Goal: Task Accomplishment & Management: Complete application form

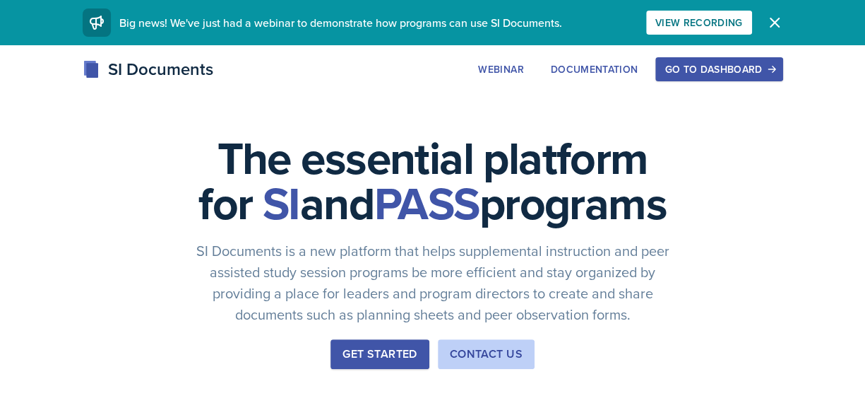
click at [689, 68] on div "Go to Dashboard" at bounding box center [719, 69] width 109 height 11
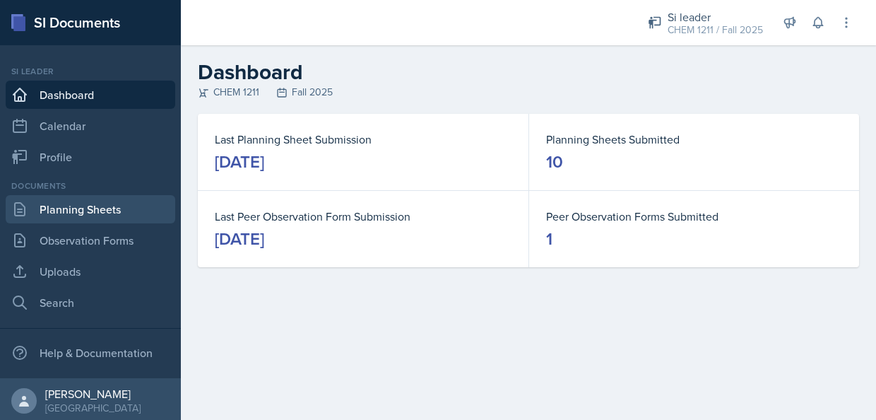
click at [116, 210] on link "Planning Sheets" at bounding box center [91, 209] width 170 height 28
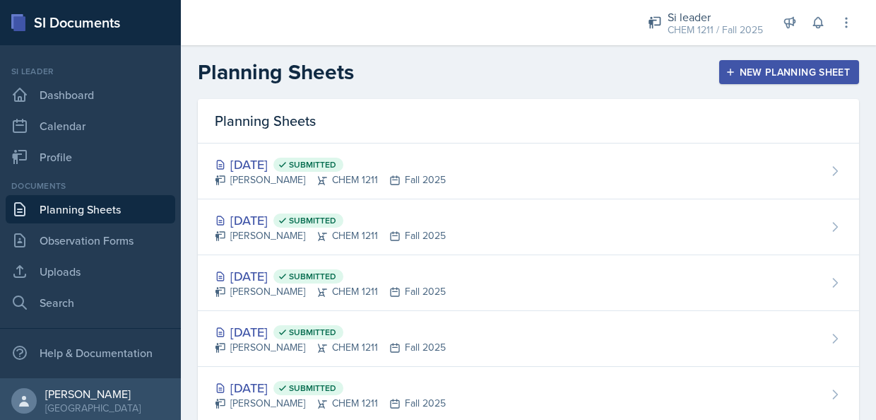
click at [719, 83] on button "New Planning Sheet" at bounding box center [789, 72] width 140 height 24
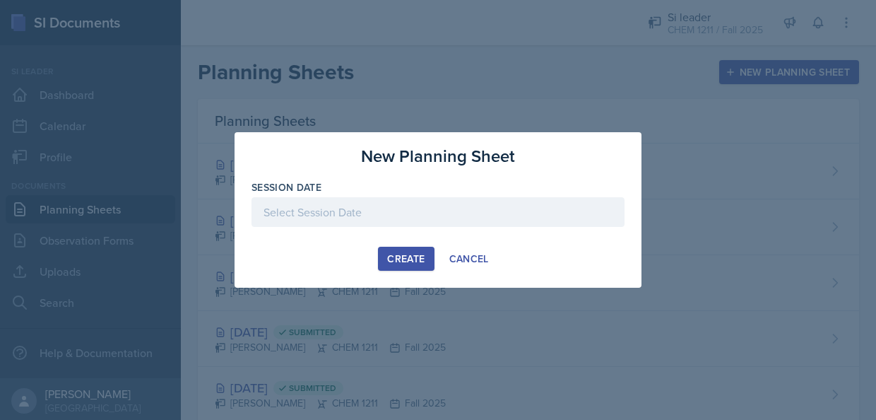
click at [376, 220] on div at bounding box center [437, 212] width 373 height 30
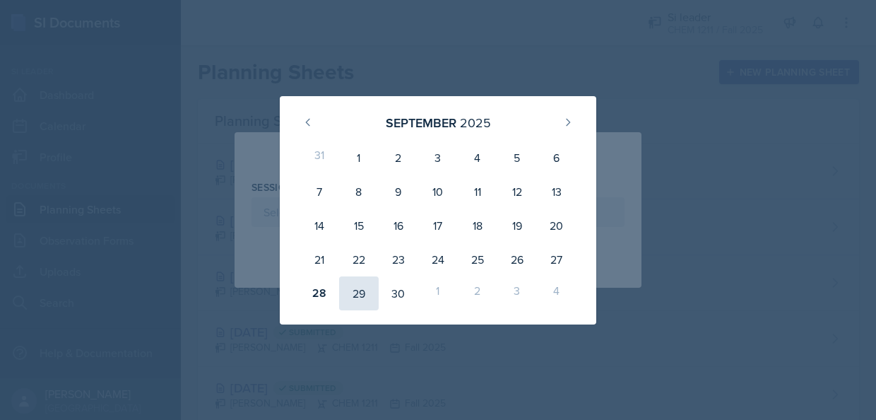
click at [350, 294] on div "29" at bounding box center [359, 293] width 40 height 34
type input "[DATE]"
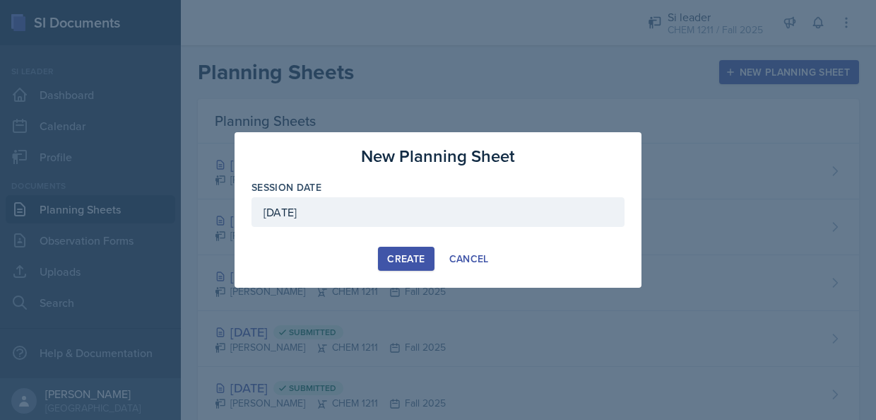
click at [396, 253] on div "Create" at bounding box center [405, 258] width 37 height 11
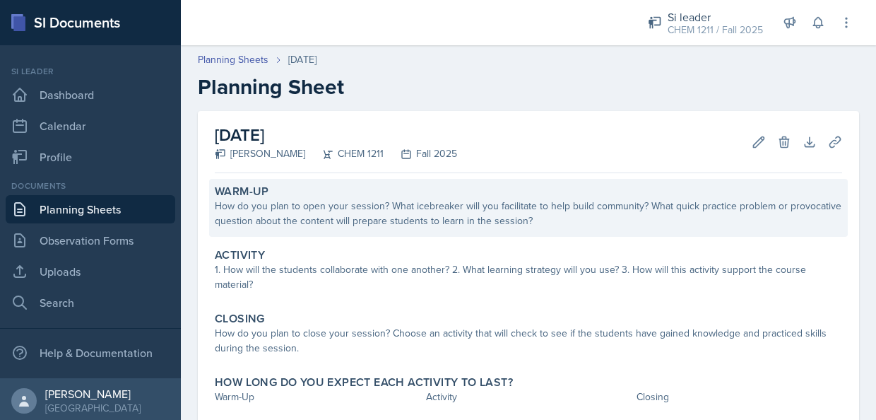
click at [282, 208] on div "How do you plan to open your session? What icebreaker will you facilitate to he…" at bounding box center [528, 213] width 627 height 30
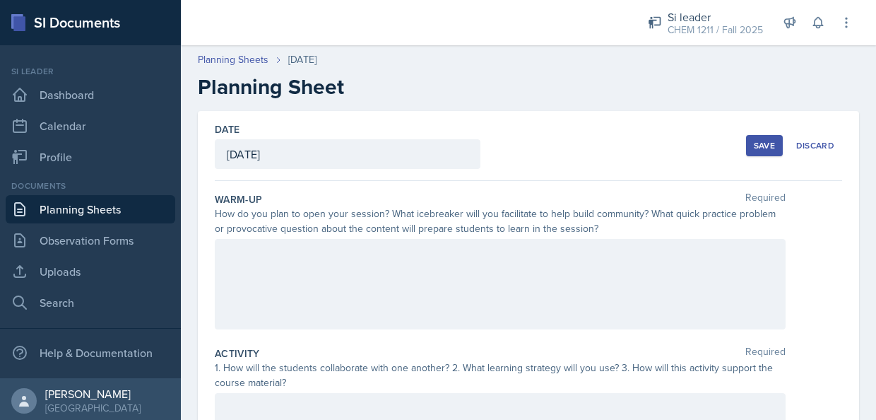
click at [307, 298] on div at bounding box center [500, 284] width 571 height 90
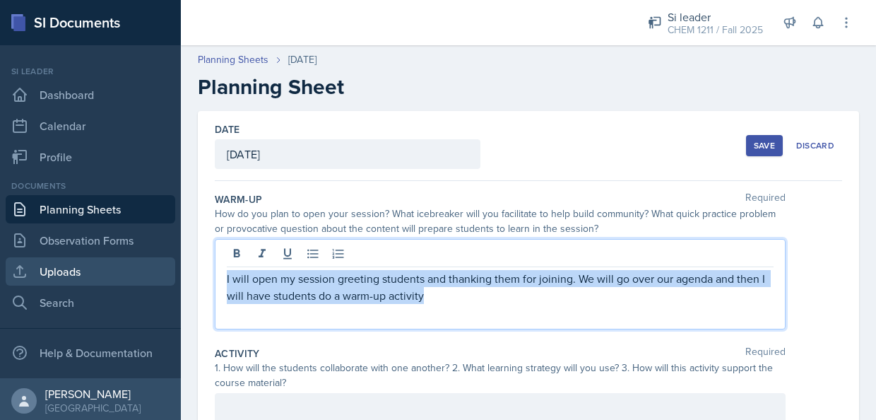
drag, startPoint x: 429, startPoint y: 302, endPoint x: 158, endPoint y: 268, distance: 273.3
click at [158, 268] on div "SI Documents Si leader Dashboard Calendar Profile Documents Planning Sheets Obs…" at bounding box center [438, 210] width 876 height 420
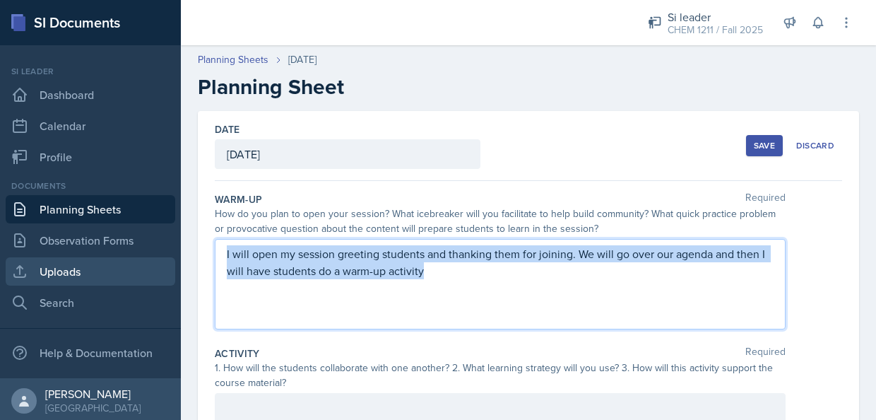
copy p "I will open my session greeting students and thanking them for joining. We will…"
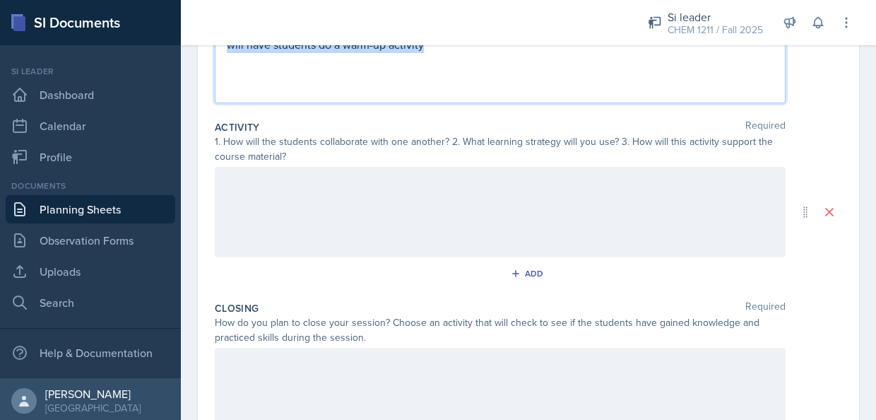
click at [490, 369] on p at bounding box center [500, 362] width 547 height 17
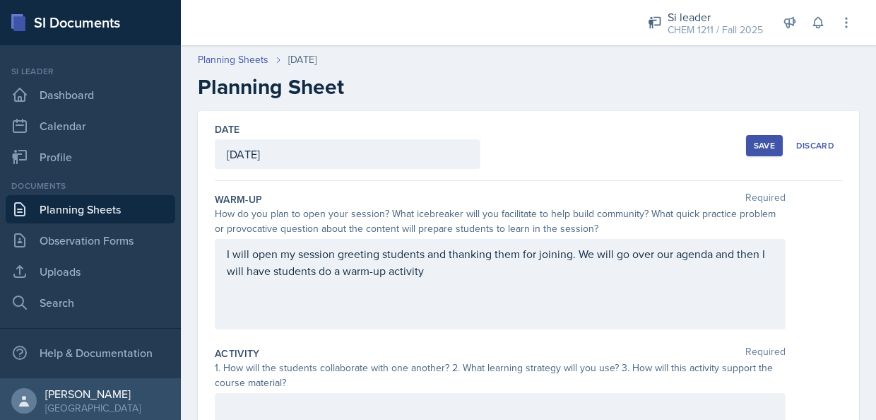
click at [754, 146] on div "Save" at bounding box center [764, 145] width 21 height 11
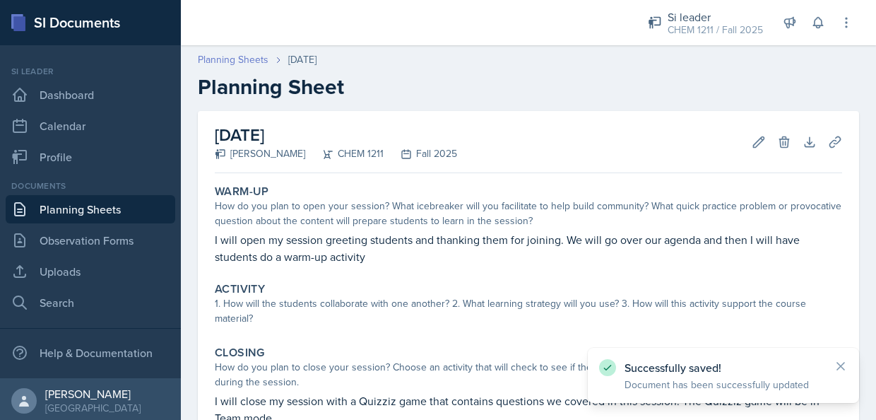
click at [232, 55] on link "Planning Sheets" at bounding box center [233, 59] width 71 height 15
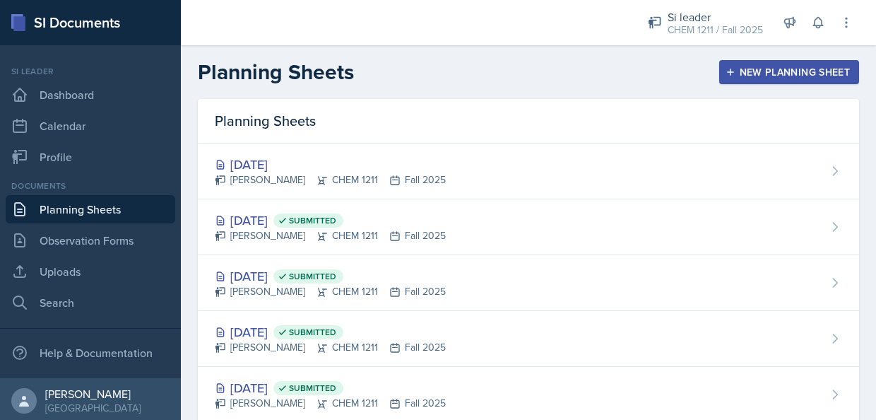
click at [726, 66] on button "New Planning Sheet" at bounding box center [789, 72] width 140 height 24
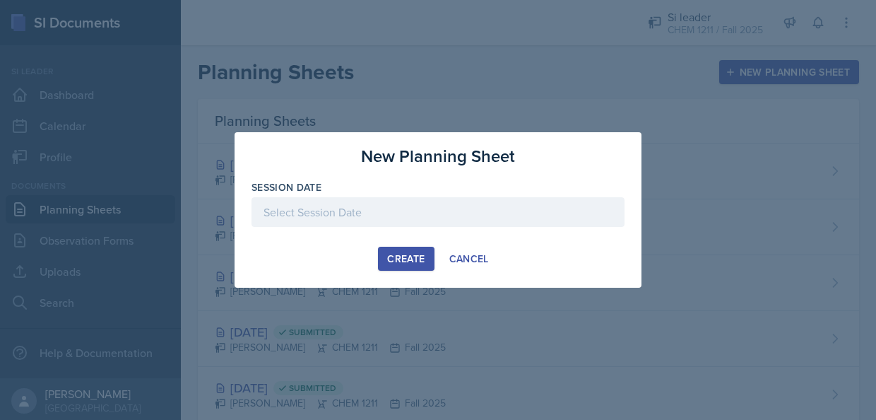
click at [317, 223] on div at bounding box center [437, 212] width 373 height 30
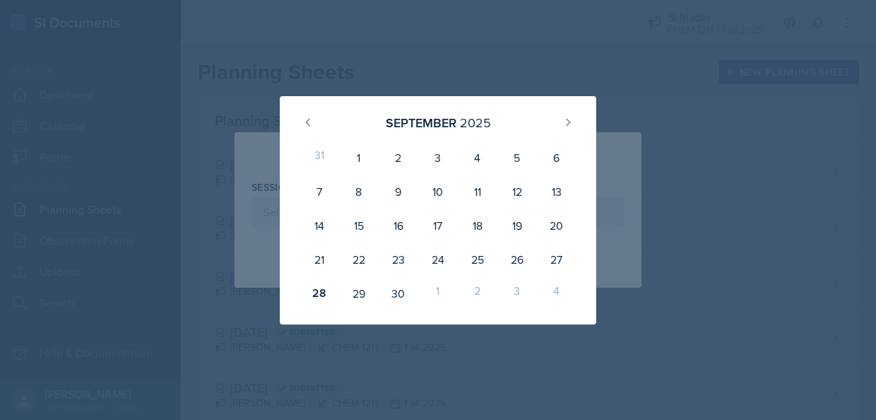
click at [579, 119] on div "[DATE]" at bounding box center [438, 122] width 283 height 30
click at [571, 119] on icon at bounding box center [567, 122] width 11 height 11
click at [508, 159] on div "3" at bounding box center [517, 158] width 40 height 34
type input "[DATE]"
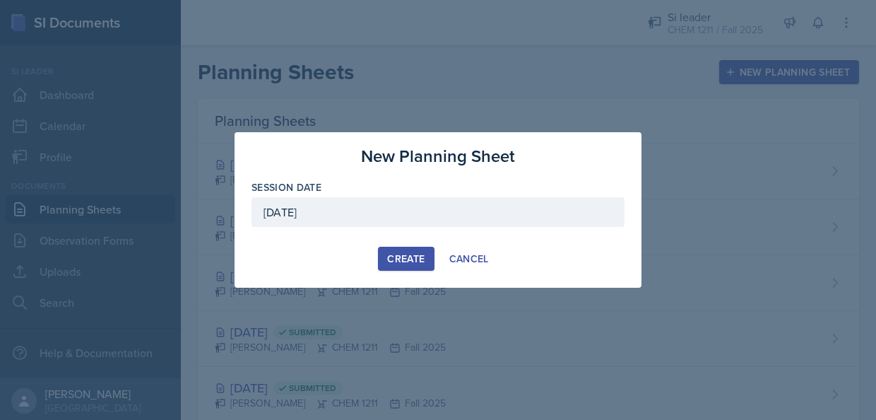
click at [398, 264] on div "Create" at bounding box center [405, 258] width 37 height 11
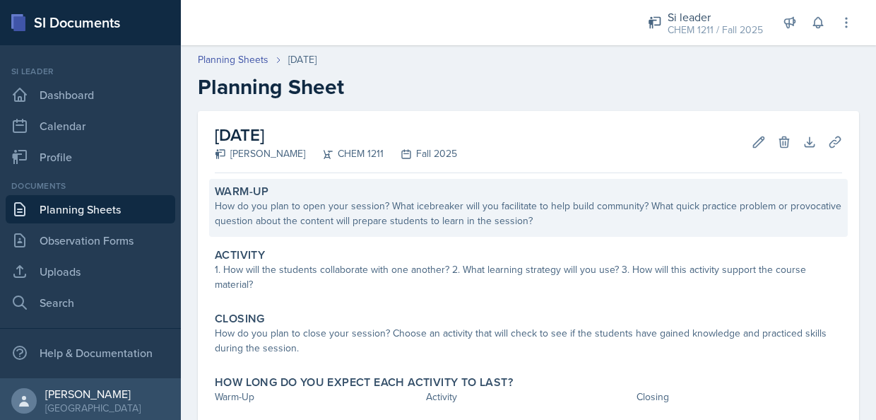
click at [328, 193] on div "Warm-Up" at bounding box center [528, 191] width 627 height 14
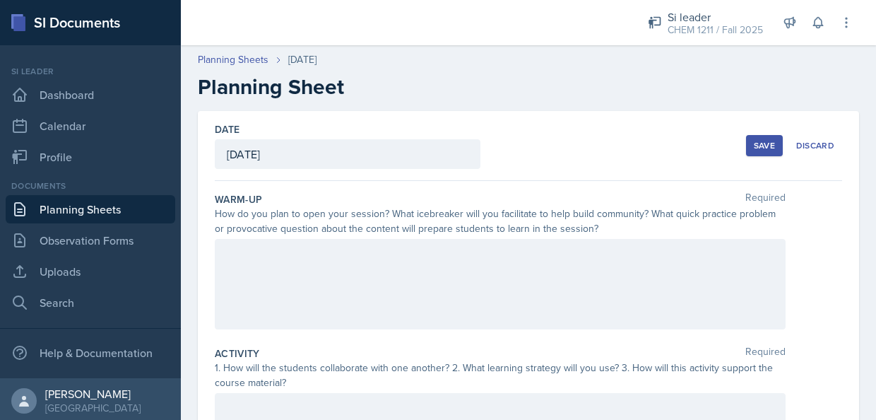
click at [324, 266] on div at bounding box center [500, 284] width 571 height 90
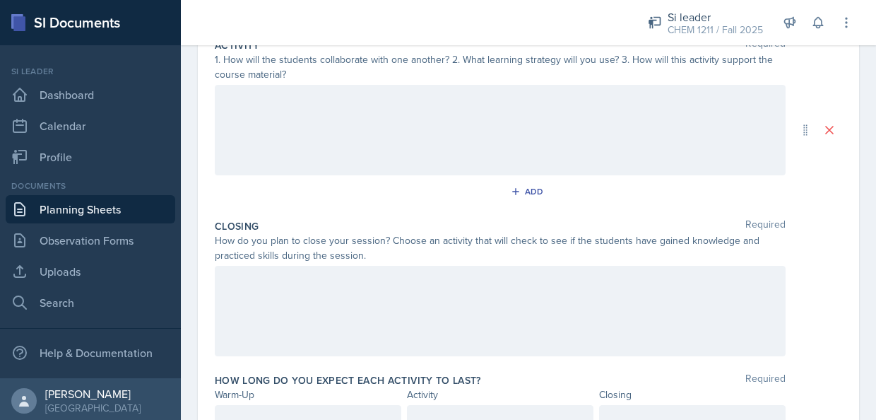
scroll to position [309, 0]
click at [260, 406] on div at bounding box center [308, 419] width 186 height 30
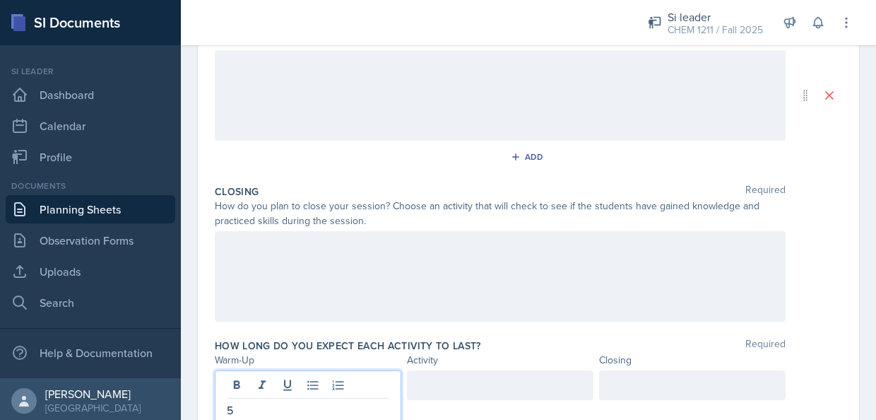
scroll to position [367, 0]
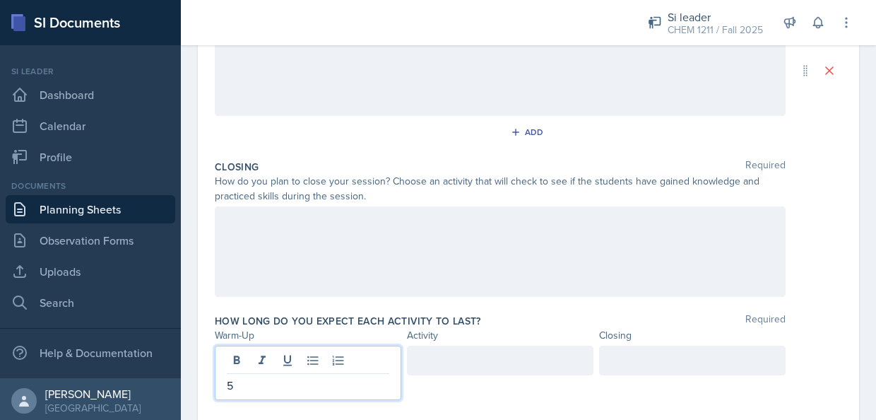
click at [422, 369] on p at bounding box center [500, 360] width 162 height 17
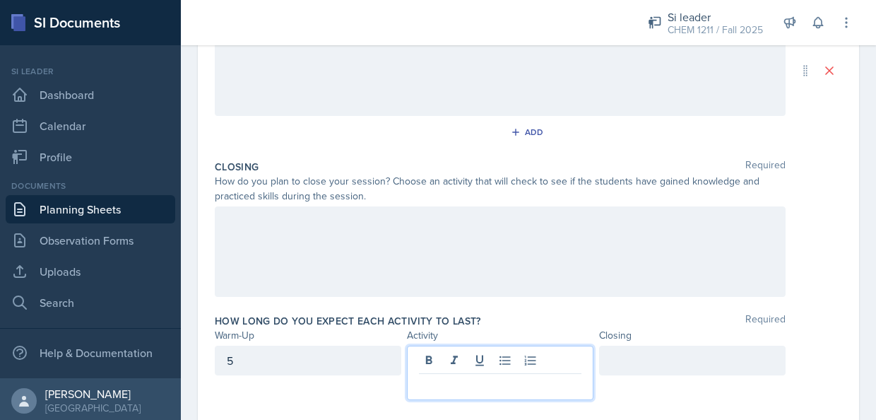
click at [242, 369] on div "5" at bounding box center [308, 360] width 186 height 30
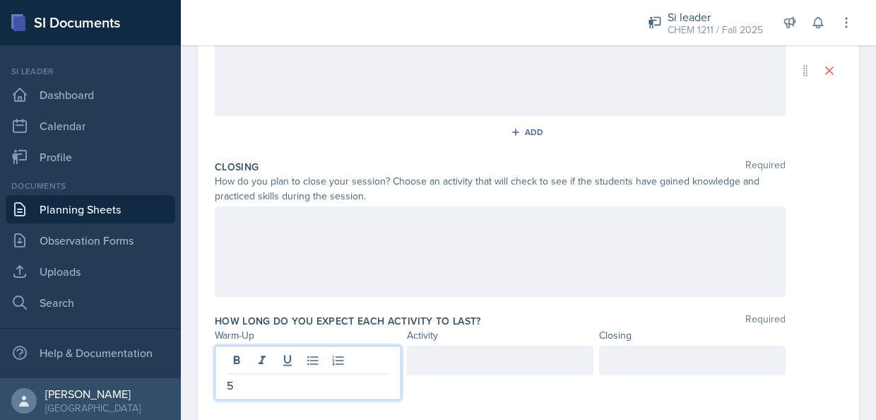
scroll to position [391, 0]
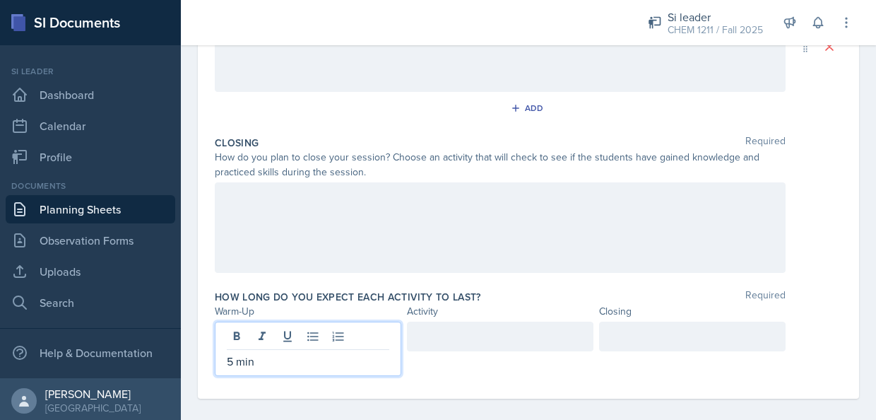
click at [475, 352] on div at bounding box center [500, 348] width 186 height 54
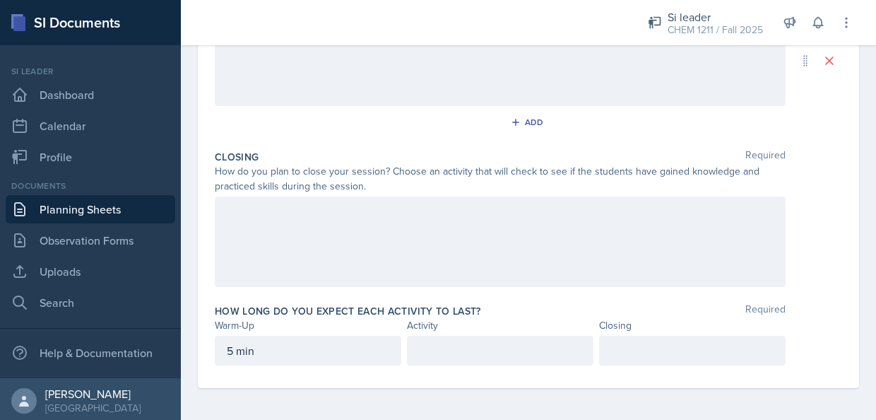
click at [464, 345] on div at bounding box center [500, 351] width 186 height 30
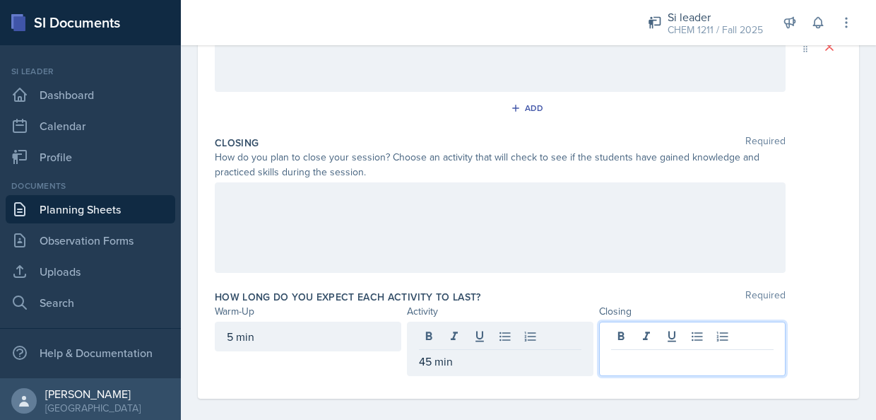
click at [671, 331] on div at bounding box center [692, 348] width 186 height 54
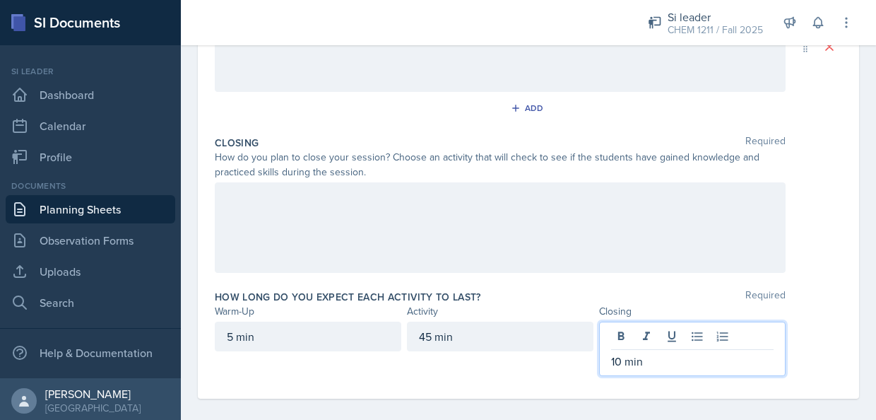
click at [666, 228] on div at bounding box center [500, 227] width 571 height 90
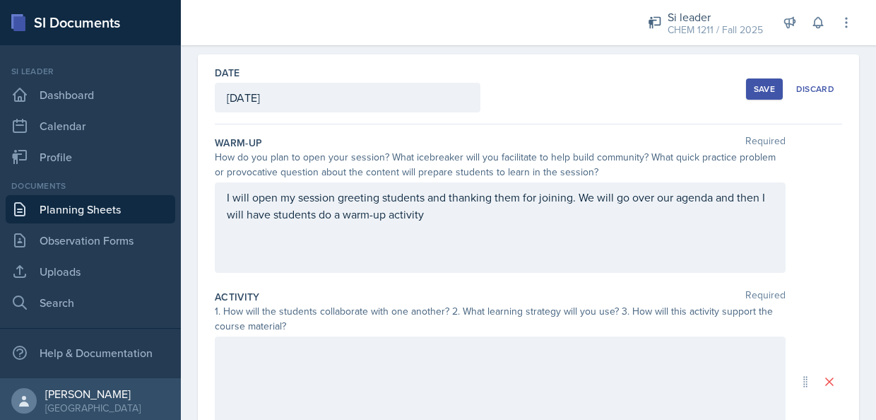
scroll to position [0, 0]
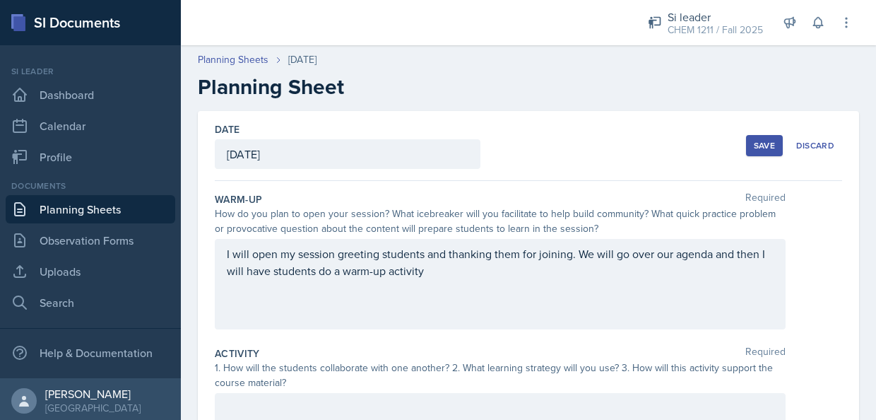
click at [755, 146] on div "Save" at bounding box center [764, 145] width 21 height 11
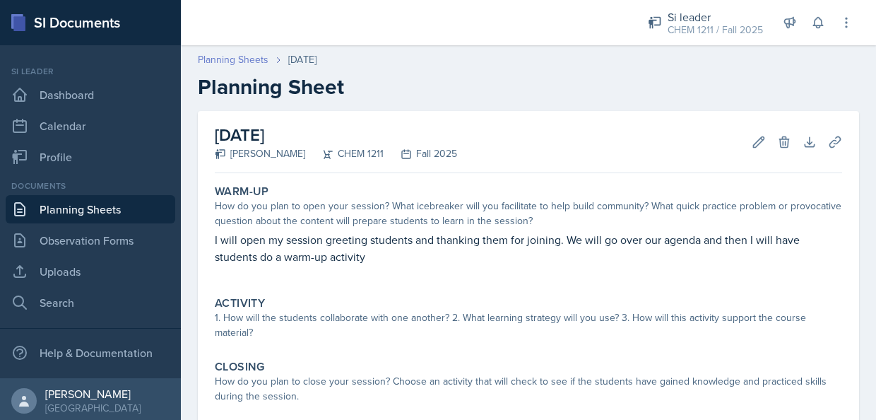
click at [235, 64] on link "Planning Sheets" at bounding box center [233, 59] width 71 height 15
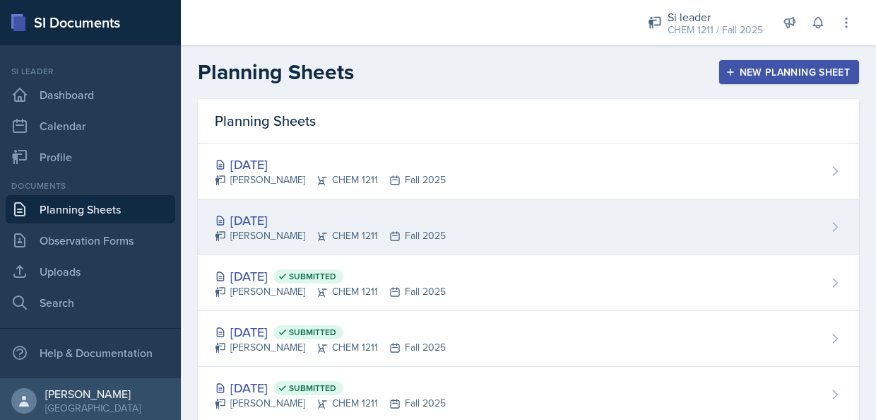
click at [453, 213] on div "[DATE] [PERSON_NAME] CHEM 1211 Fall 2025" at bounding box center [528, 227] width 661 height 56
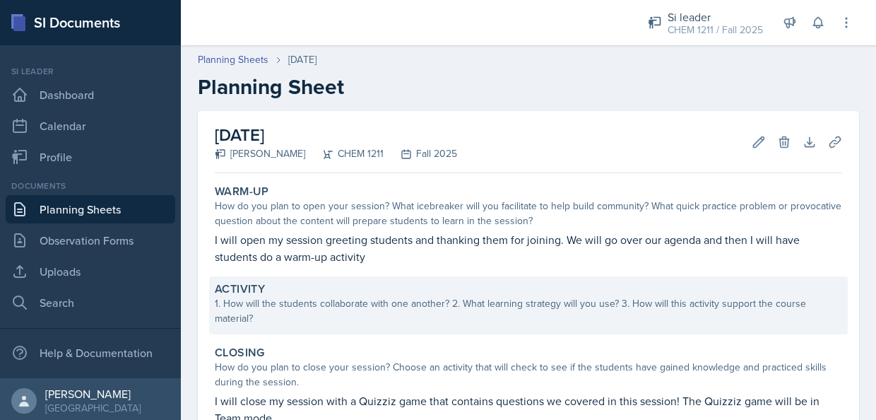
click at [356, 311] on div "1. How will the students collaborate with one another? 2. What learning strateg…" at bounding box center [528, 311] width 627 height 30
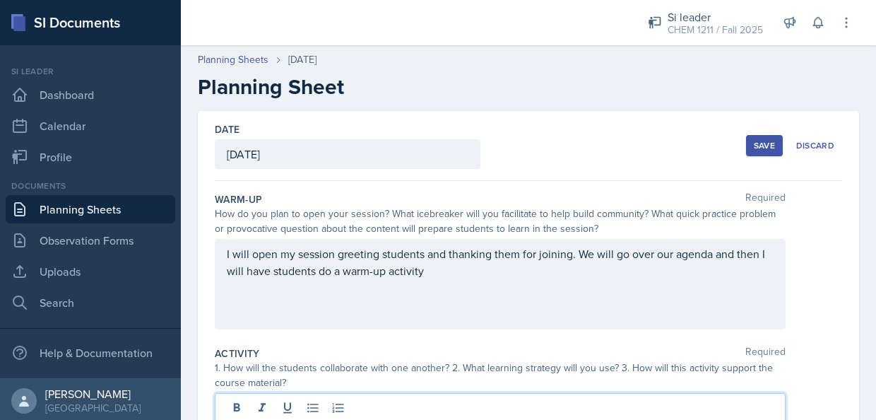
scroll to position [23, 0]
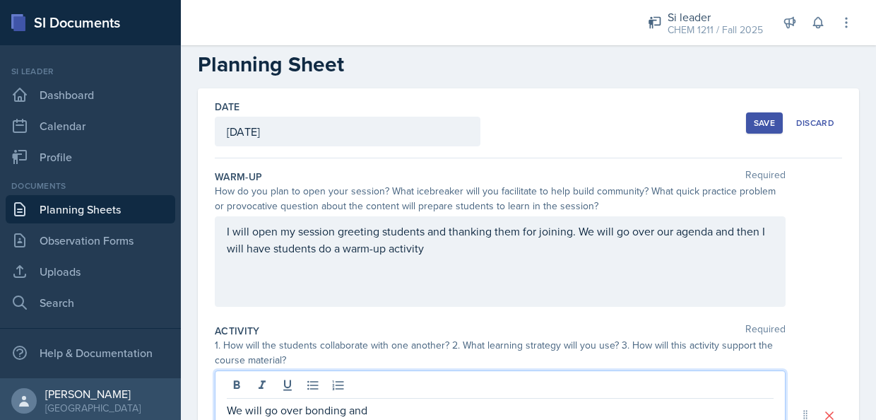
click at [301, 411] on p "We will go over bonding and" at bounding box center [500, 409] width 547 height 17
click at [433, 407] on p "We will go over chemical bonding and" at bounding box center [500, 409] width 547 height 17
click at [391, 415] on p "We will go over chemical bonding and" at bounding box center [500, 409] width 547 height 17
click at [405, 414] on p "We will go over chemical bonds and" at bounding box center [500, 409] width 547 height 17
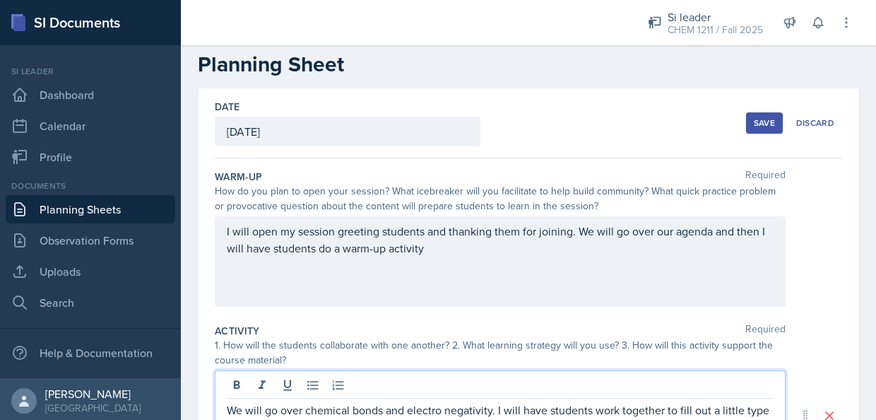
scroll to position [40, 0]
